Goal: Information Seeking & Learning: Learn about a topic

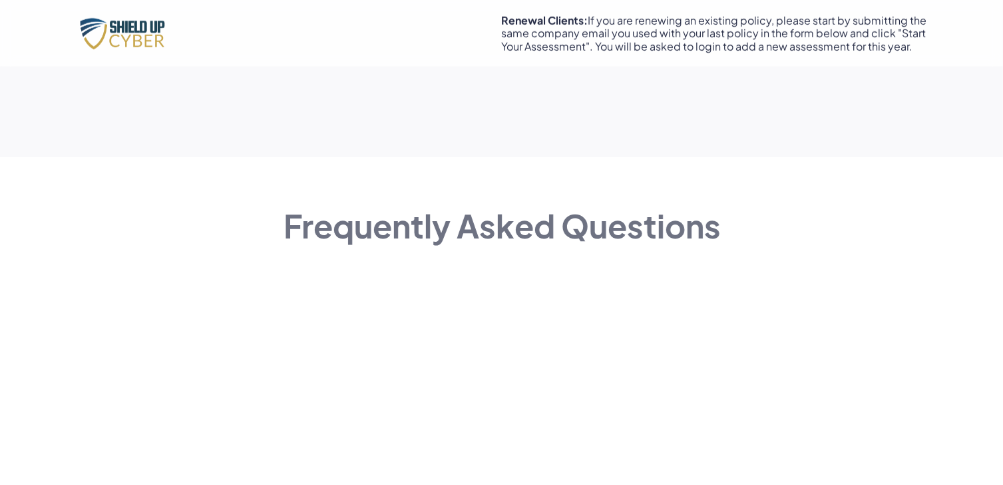
scroll to position [1265, 0]
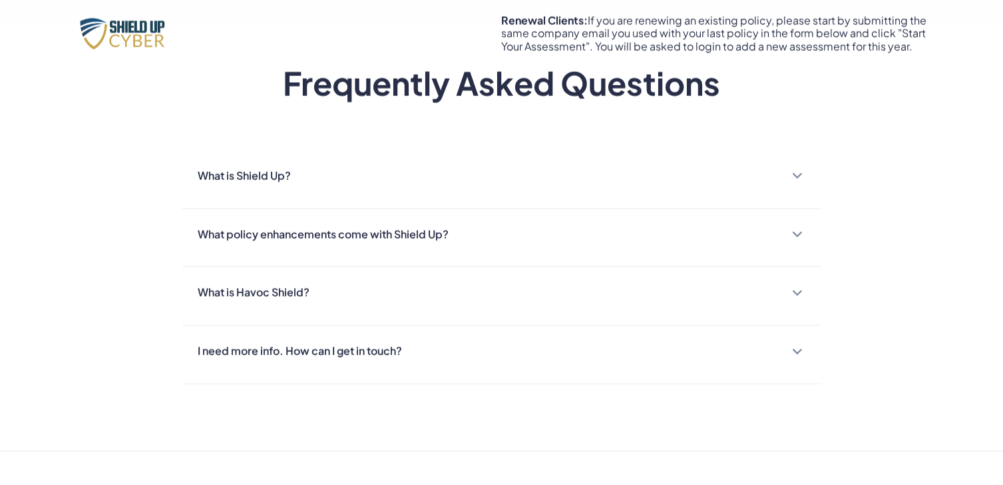
click at [327, 197] on div "What is Shield Up? Shield Up is a cybersecurity assessment & remediation portal…" at bounding box center [501, 179] width 639 height 59
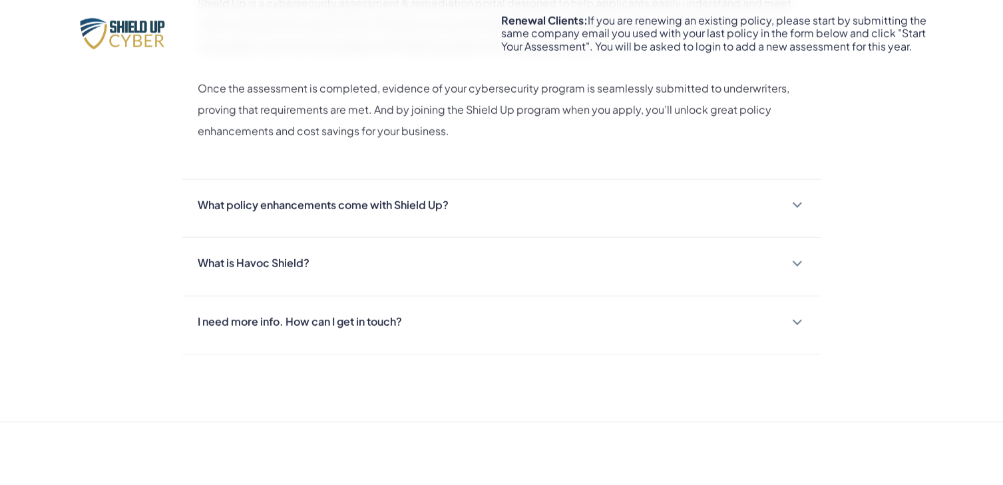
scroll to position [1531, 0]
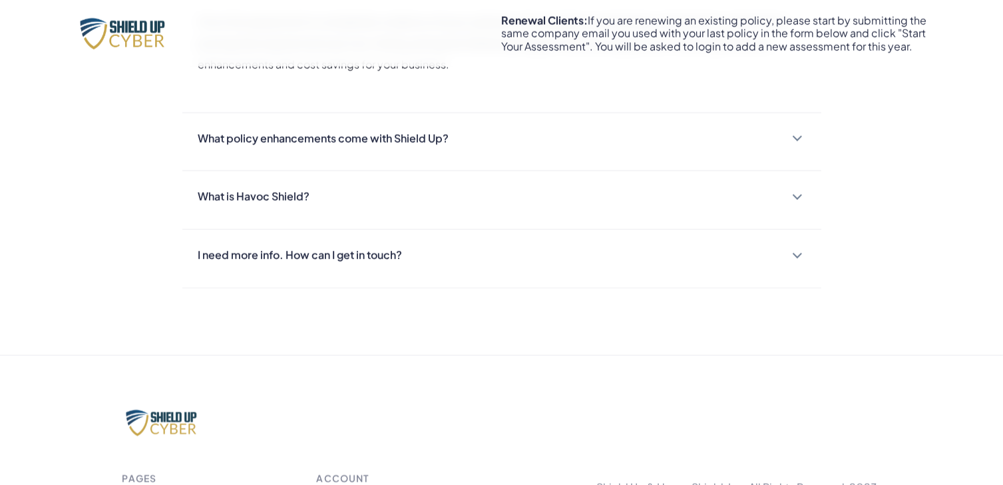
click at [350, 140] on div "What policy enhancements come with Shield Up?" at bounding box center [323, 138] width 251 height 19
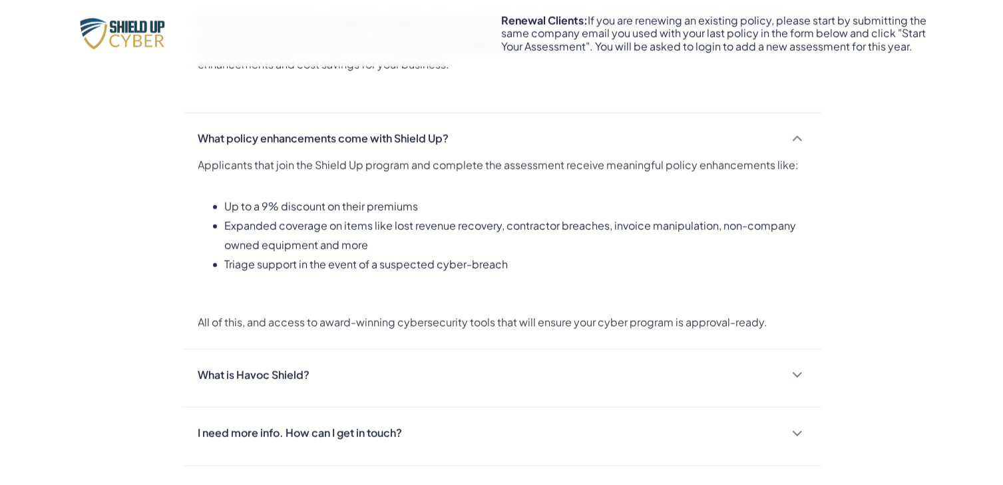
click at [319, 369] on div "What is Havoc Shield?" at bounding box center [501, 374] width 607 height 19
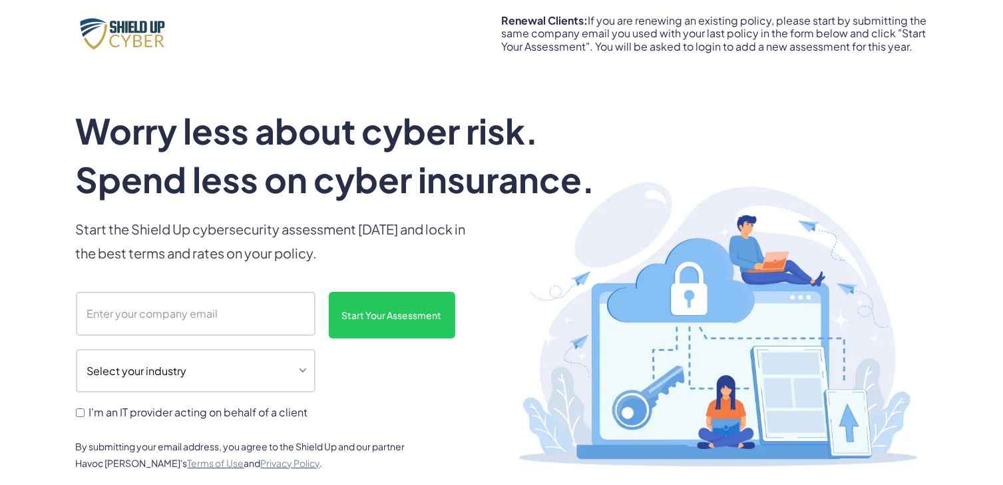
scroll to position [67, 0]
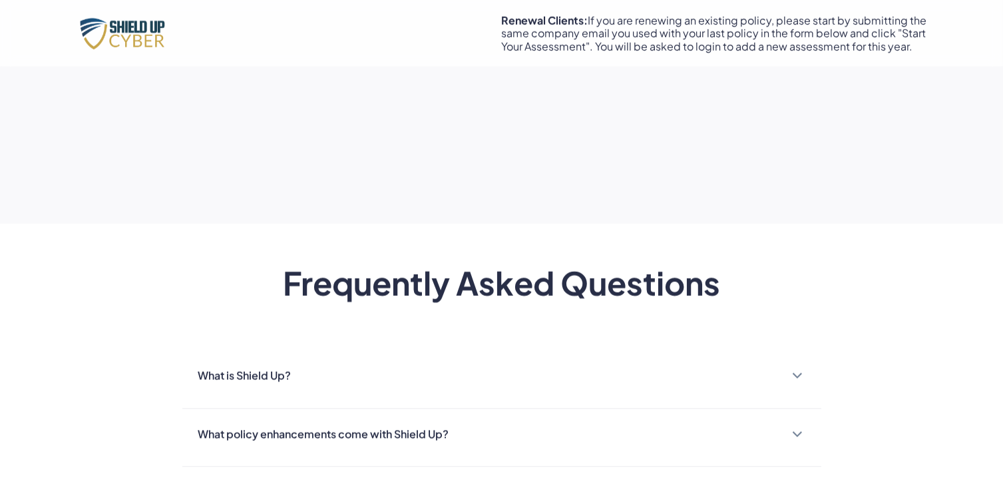
scroll to position [1265, 0]
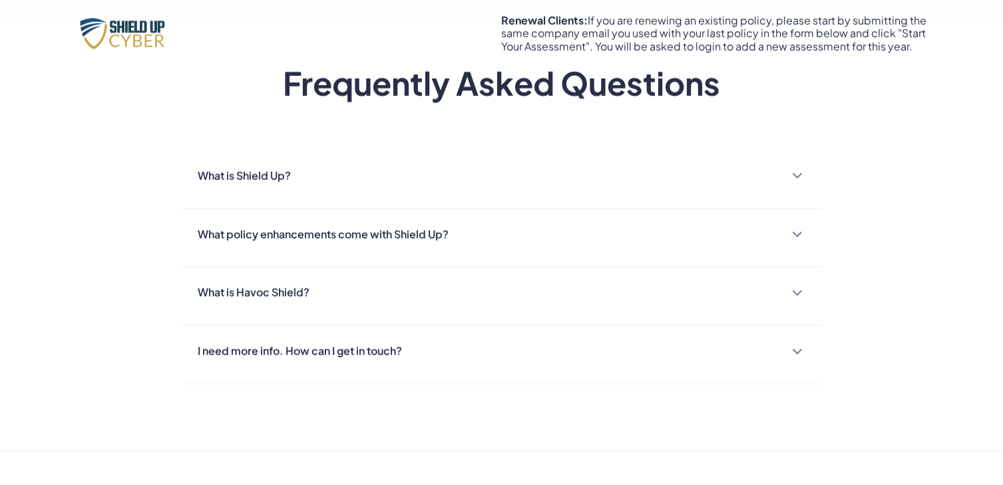
click at [289, 166] on div "What is Shield Up?" at bounding box center [244, 175] width 93 height 19
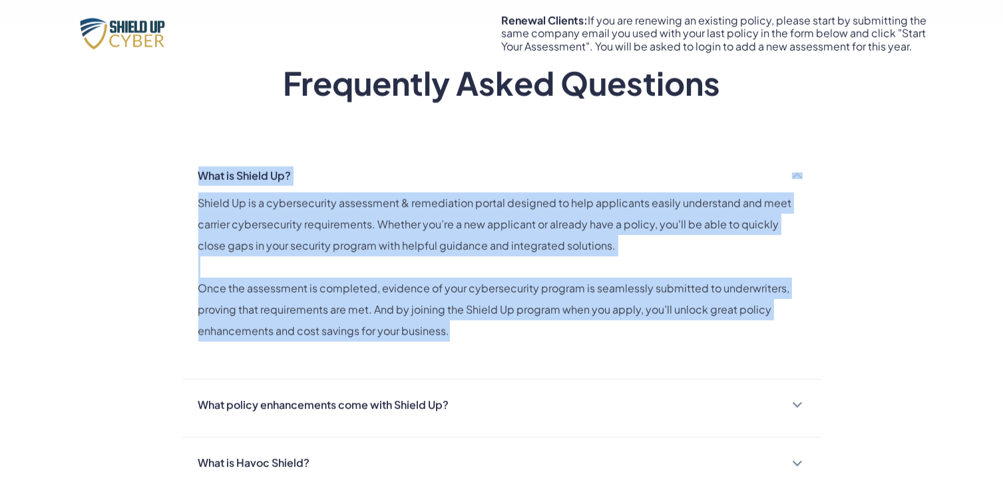
drag, startPoint x: 196, startPoint y: 174, endPoint x: 457, endPoint y: 337, distance: 307.9
click at [457, 337] on div "What is Shield Up? Shield Up is a cybersecurity assessment & remediation portal…" at bounding box center [501, 264] width 639 height 229
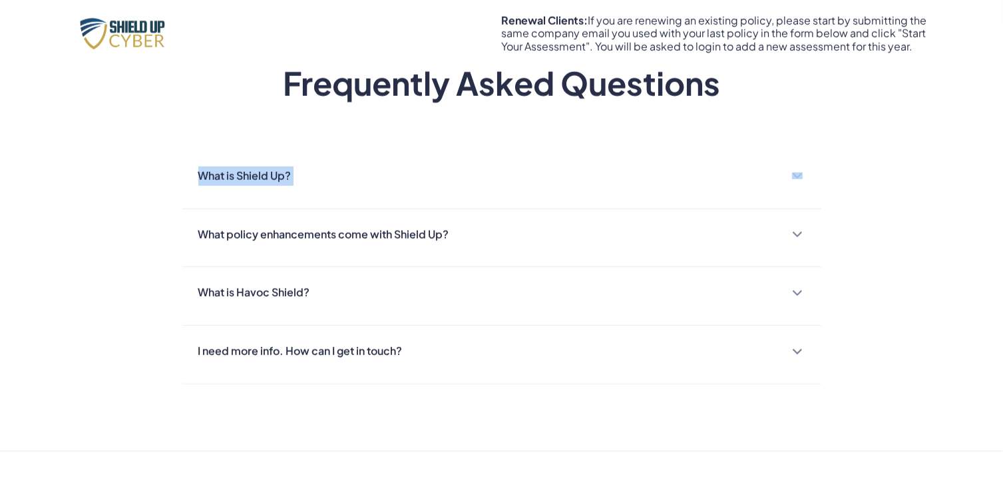
copy div "What is Shield Up? Shield Up is a cybersecurity assessment & remediation portal…"
click at [301, 306] on div "What is Havoc Shield? Havoc Shield is Shield Up's cybersecurity program and ass…" at bounding box center [501, 296] width 639 height 59
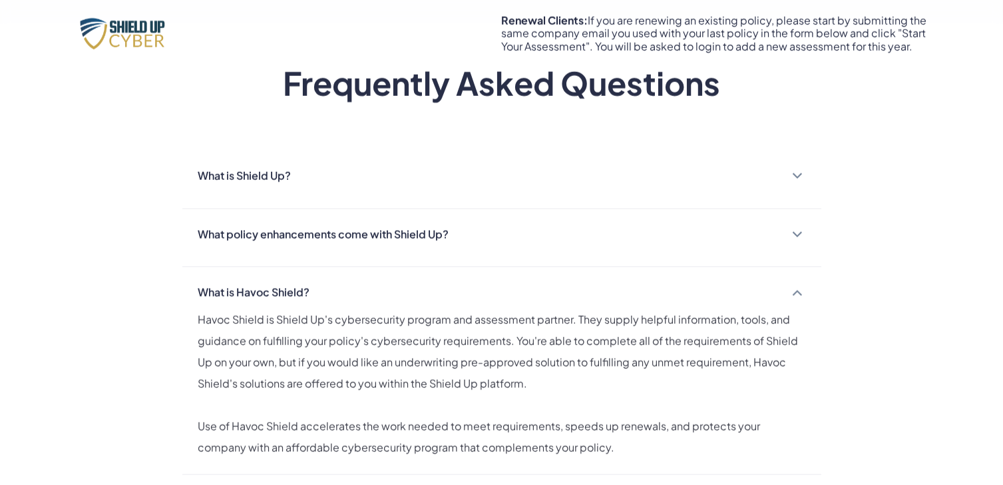
click at [341, 202] on div "What is Shield Up? Shield Up is a cybersecurity assessment & remediation portal…" at bounding box center [501, 179] width 639 height 59
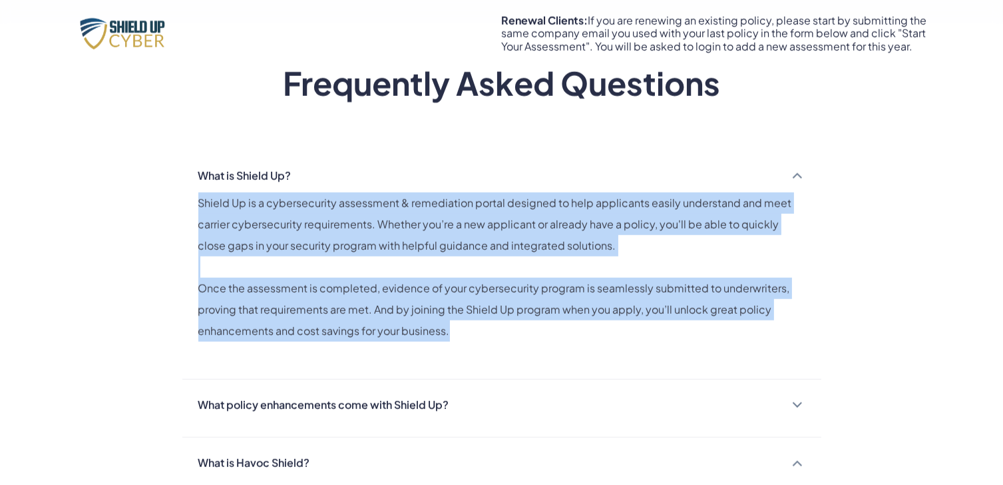
drag, startPoint x: 229, startPoint y: 206, endPoint x: 447, endPoint y: 332, distance: 252.3
click at [447, 332] on div "Shield Up is a cybersecurity assessment & remediation portal designed to help a…" at bounding box center [501, 277] width 607 height 170
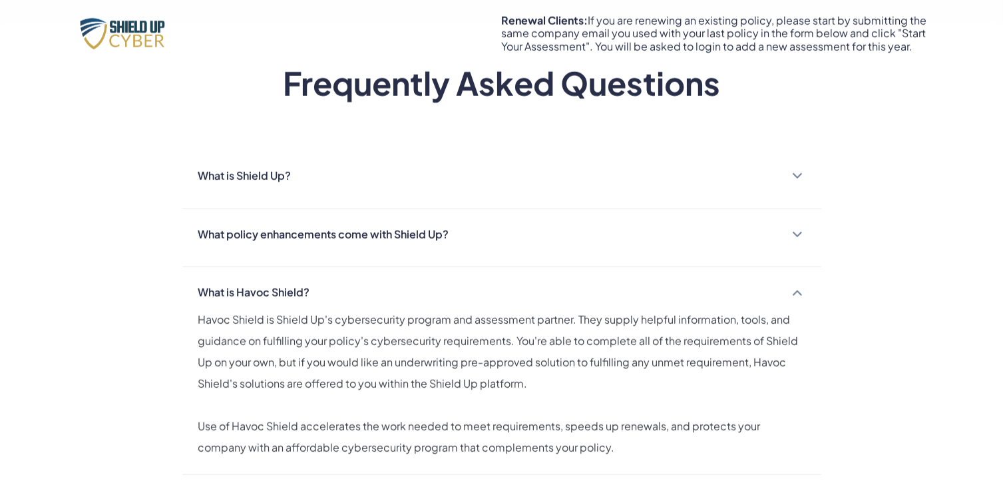
click at [318, 182] on div "What is Shield Up?" at bounding box center [501, 175] width 607 height 19
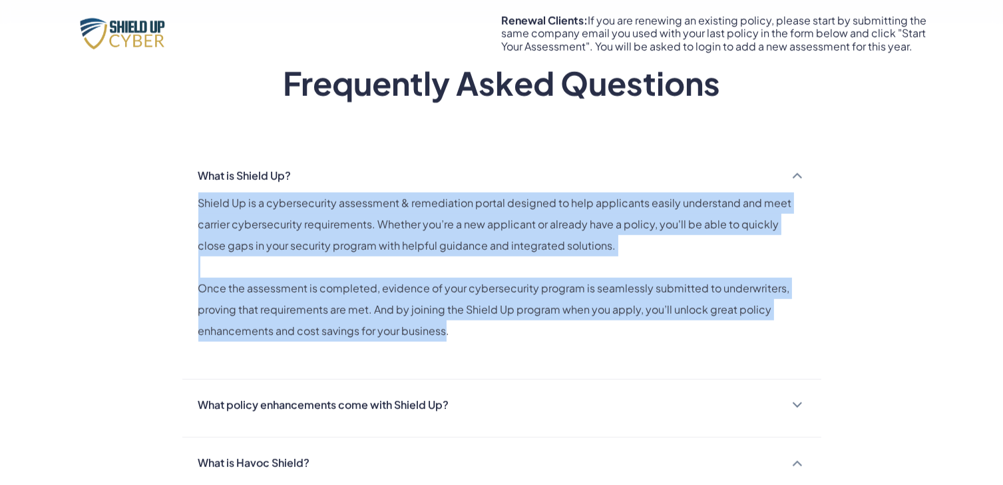
drag, startPoint x: 430, startPoint y: 336, endPoint x: 185, endPoint y: 211, distance: 275.1
click at [185, 211] on div "What is Shield Up? Shield Up is a cybersecurity assessment & remediation portal…" at bounding box center [501, 264] width 639 height 229
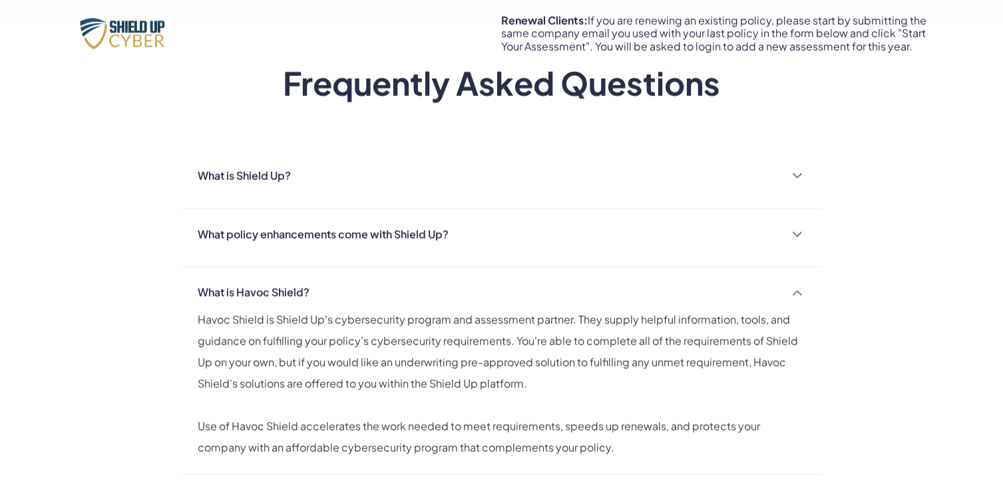
drag, startPoint x: 185, startPoint y: 211, endPoint x: 310, endPoint y: 202, distance: 125.4
click at [310, 202] on div "What is Shield Up? Shield Up is a cybersecurity assessment & remediation portal…" at bounding box center [501, 179] width 639 height 59
